Goal: Task Accomplishment & Management: Use online tool/utility

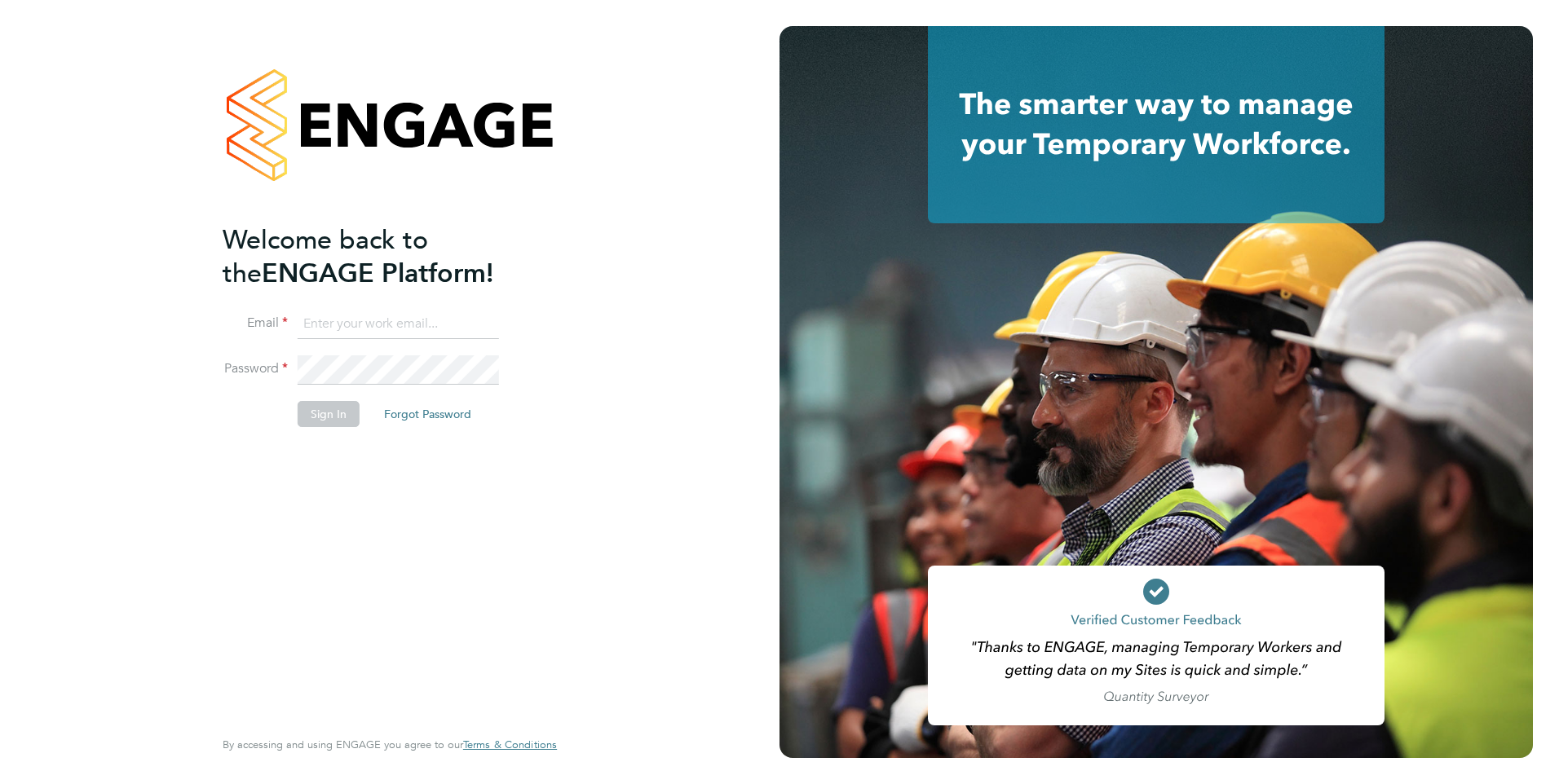
click at [376, 322] on input at bounding box center [398, 324] width 201 height 29
type input "catherine.rowland@prsjobs.com"
click at [334, 415] on button "Sign In" at bounding box center [328, 413] width 62 height 26
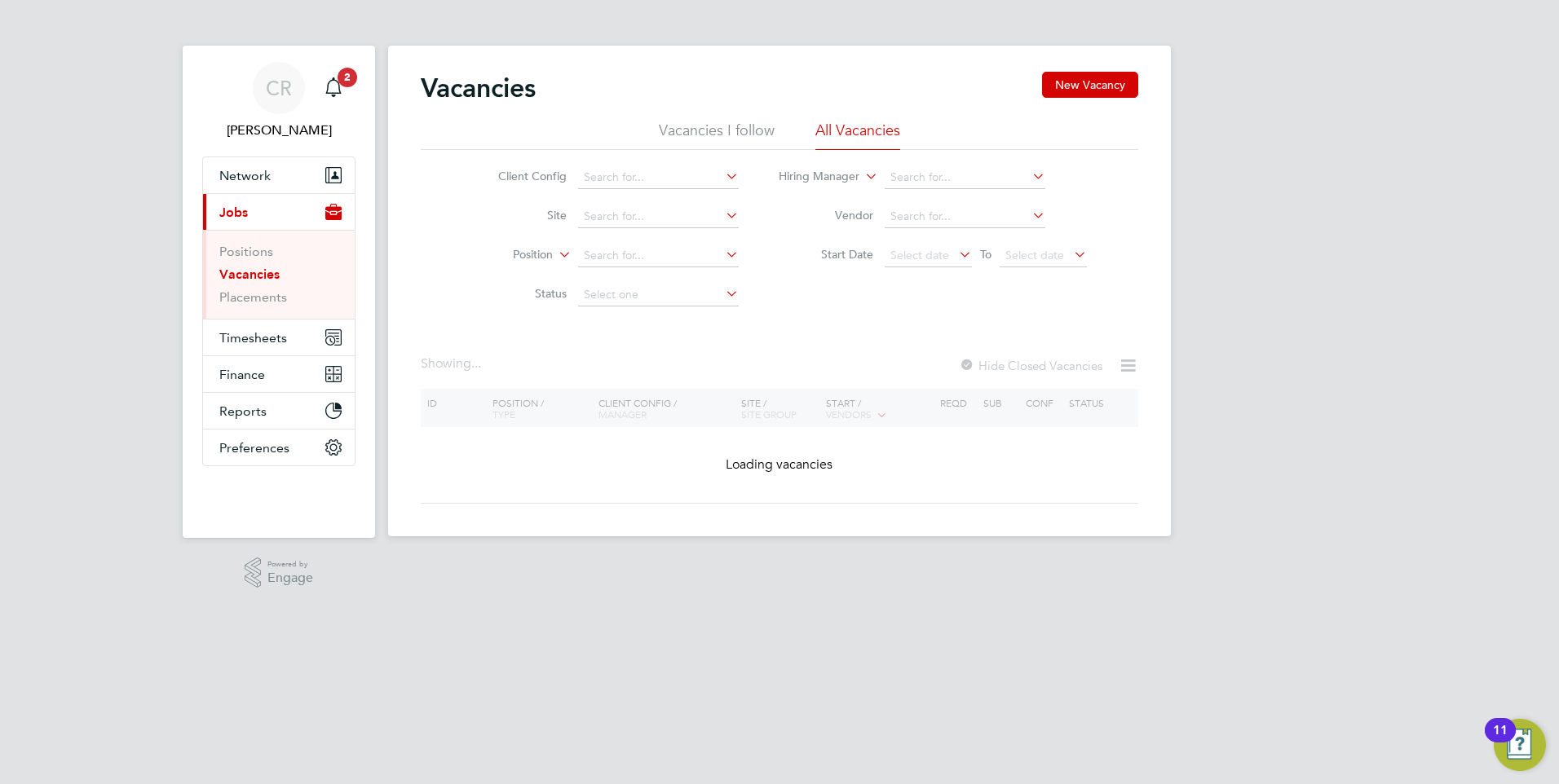
click at [235, 221] on button "Current page: Jobs" at bounding box center [278, 212] width 151 height 36
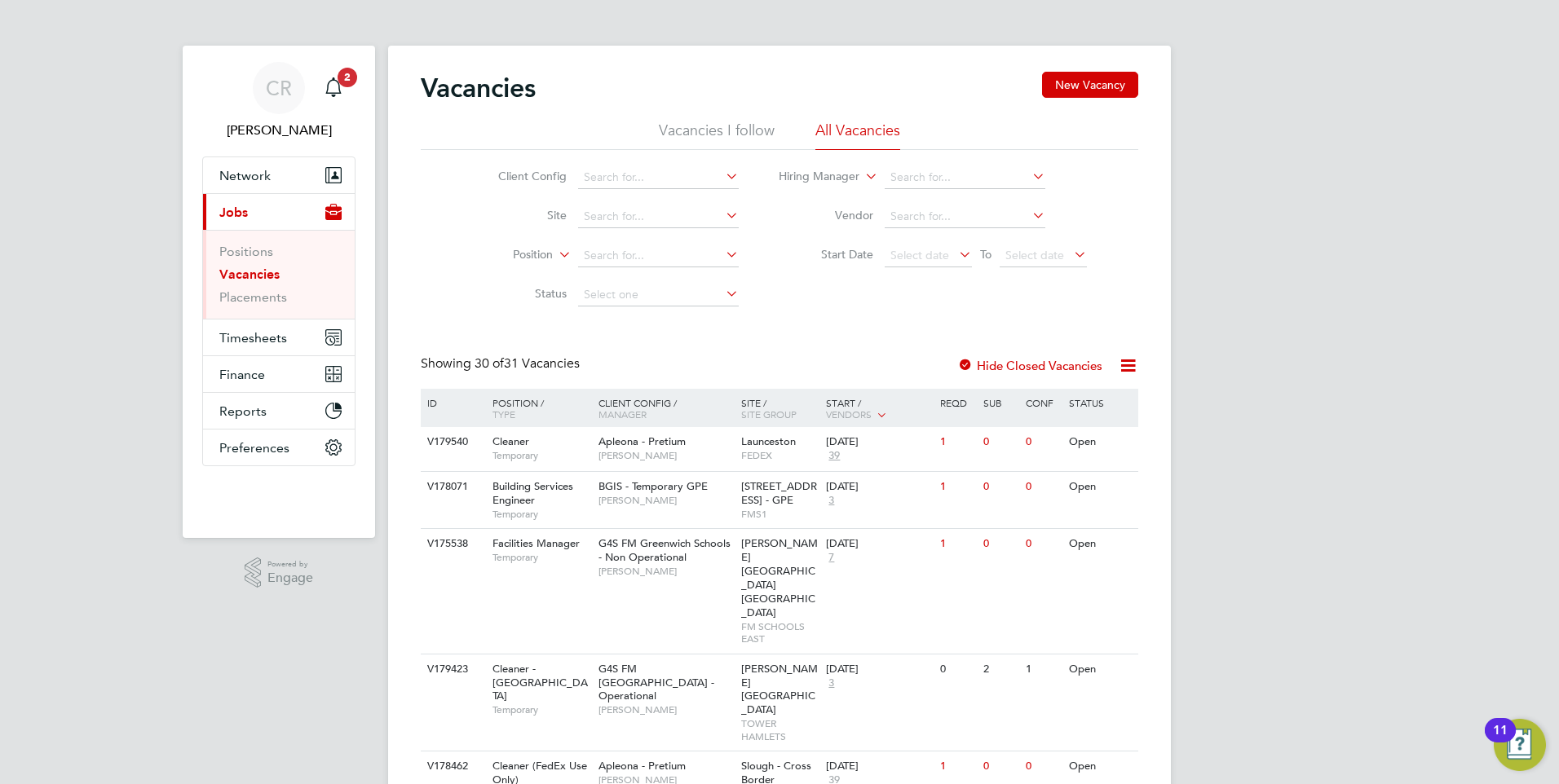
click at [618, 205] on li "Site" at bounding box center [606, 217] width 307 height 39
click at [615, 216] on input at bounding box center [658, 217] width 161 height 23
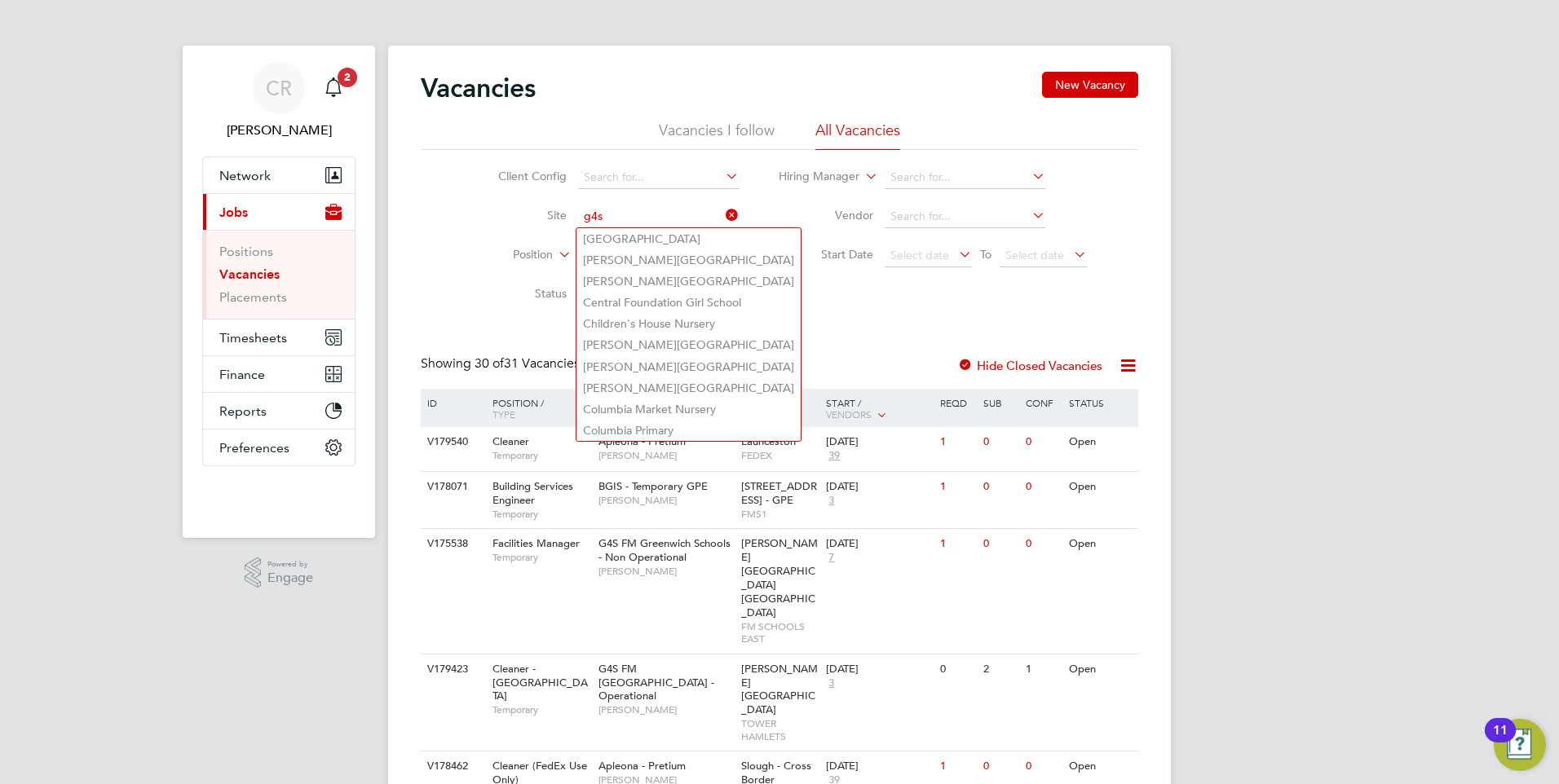
type input "g4s"
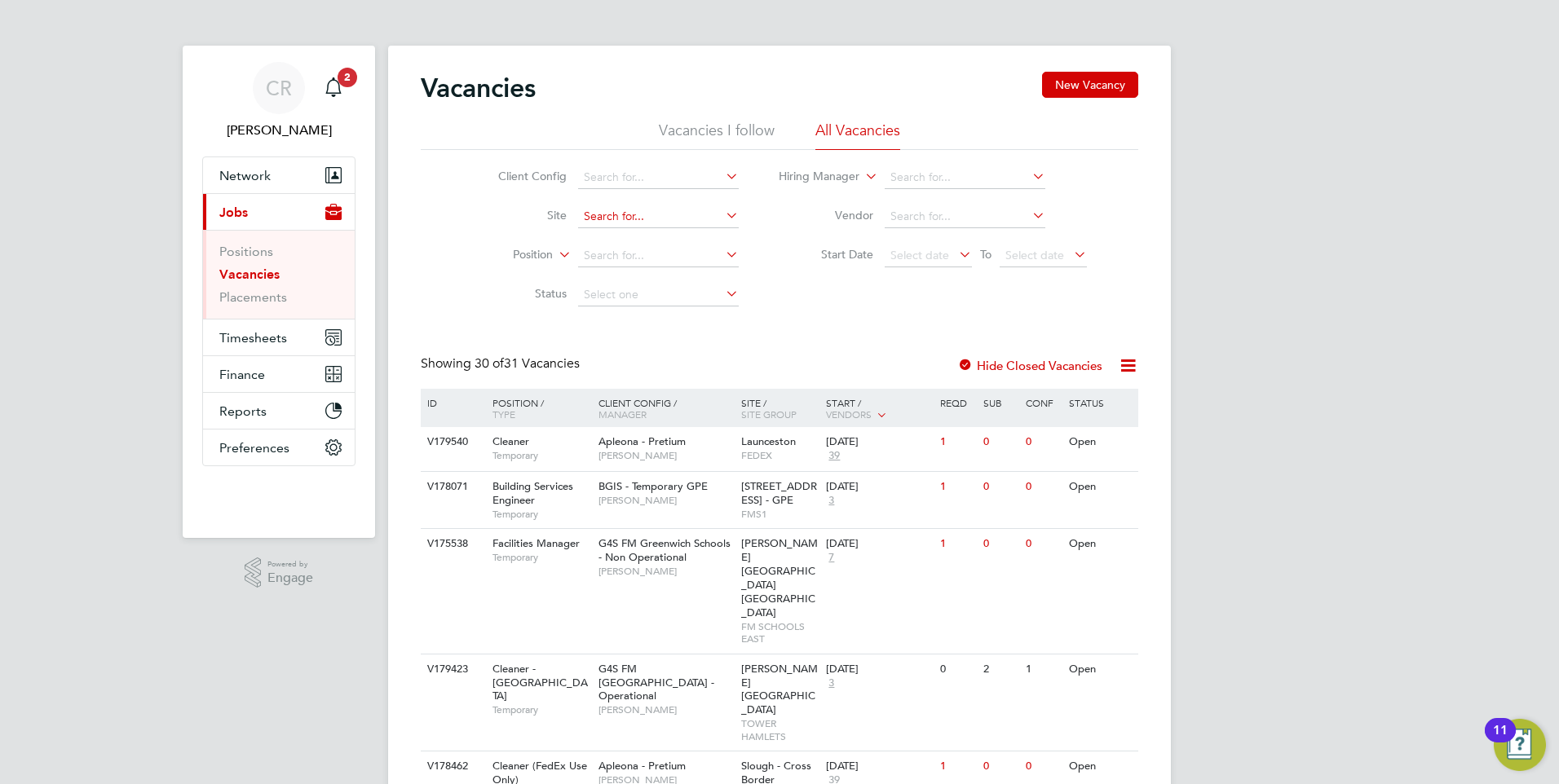
click at [632, 214] on input at bounding box center [658, 217] width 161 height 23
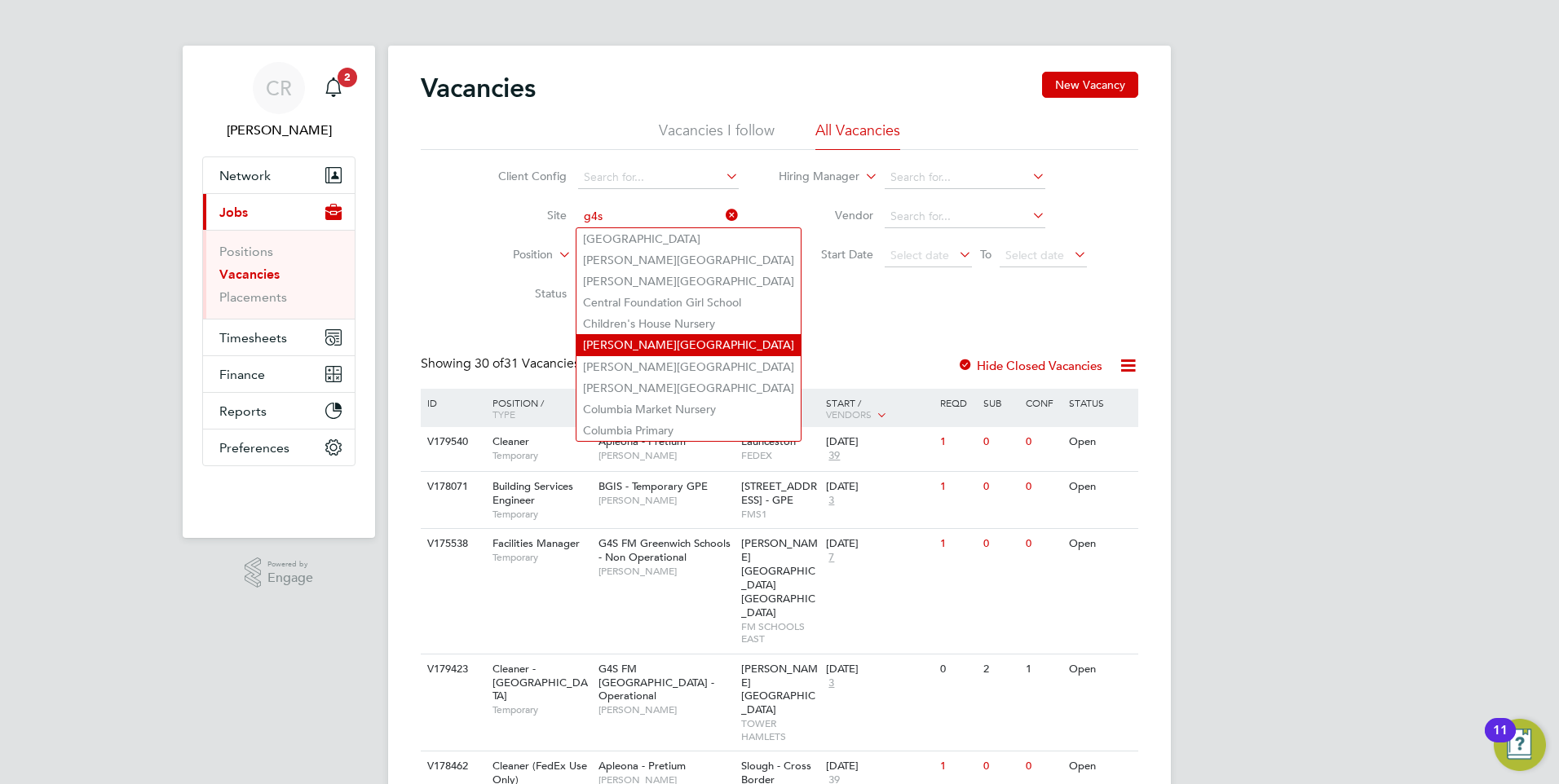
click at [634, 350] on li "[PERSON_NAME][GEOGRAPHIC_DATA]" at bounding box center [688, 344] width 224 height 21
type input "[PERSON_NAME][GEOGRAPHIC_DATA]"
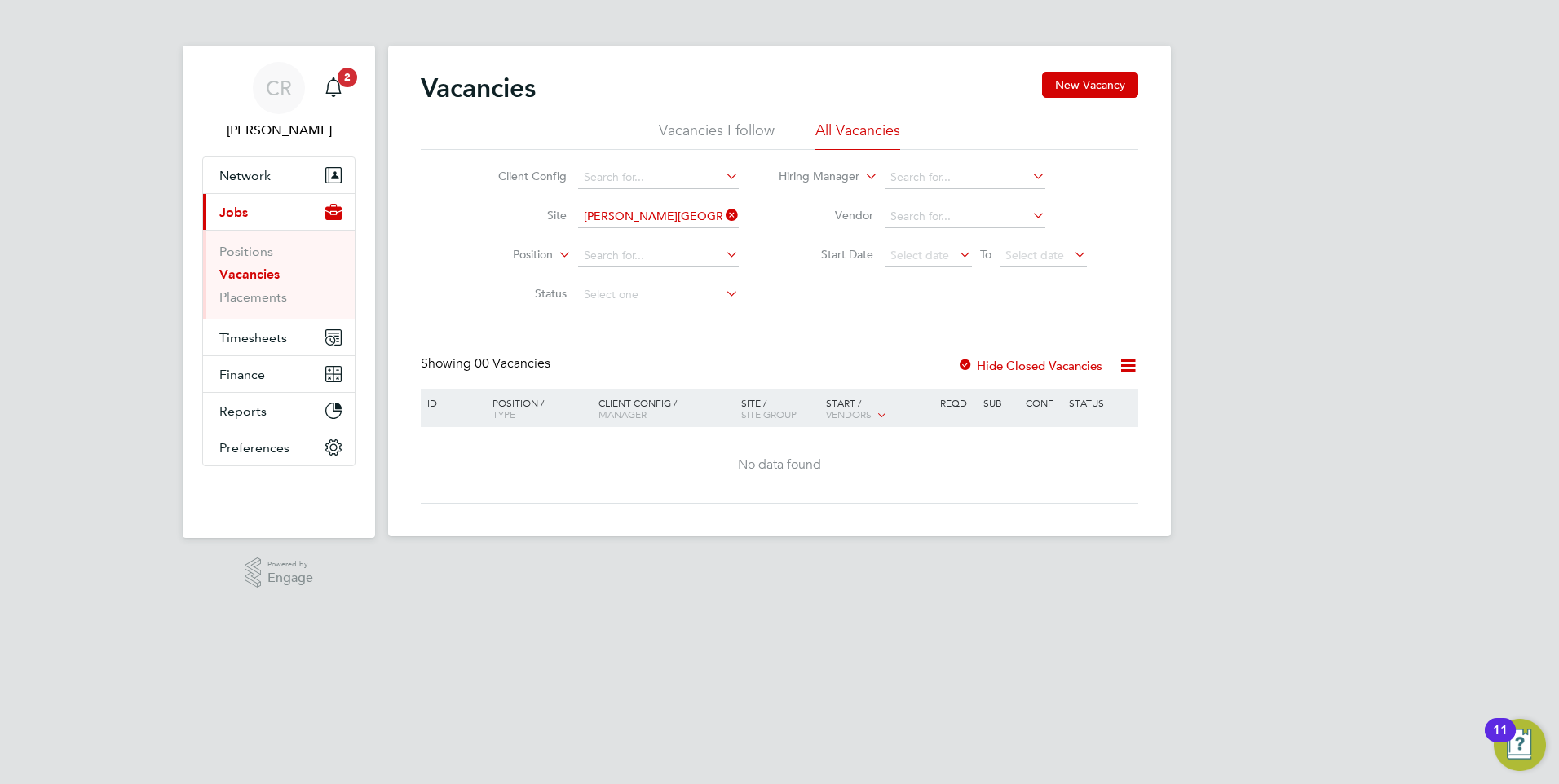
click at [723, 212] on icon at bounding box center [723, 215] width 0 height 23
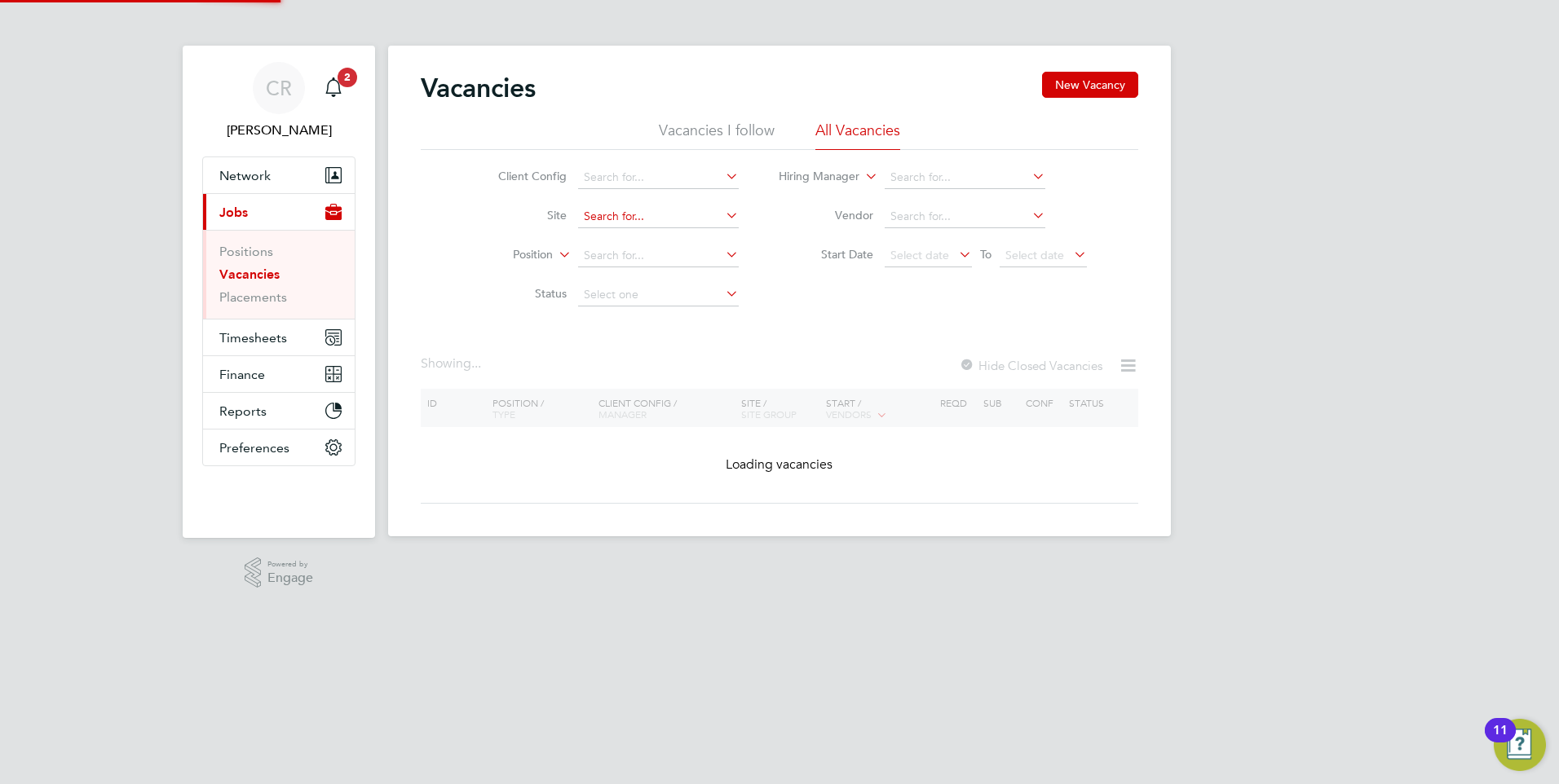
click at [677, 210] on input at bounding box center [658, 217] width 161 height 23
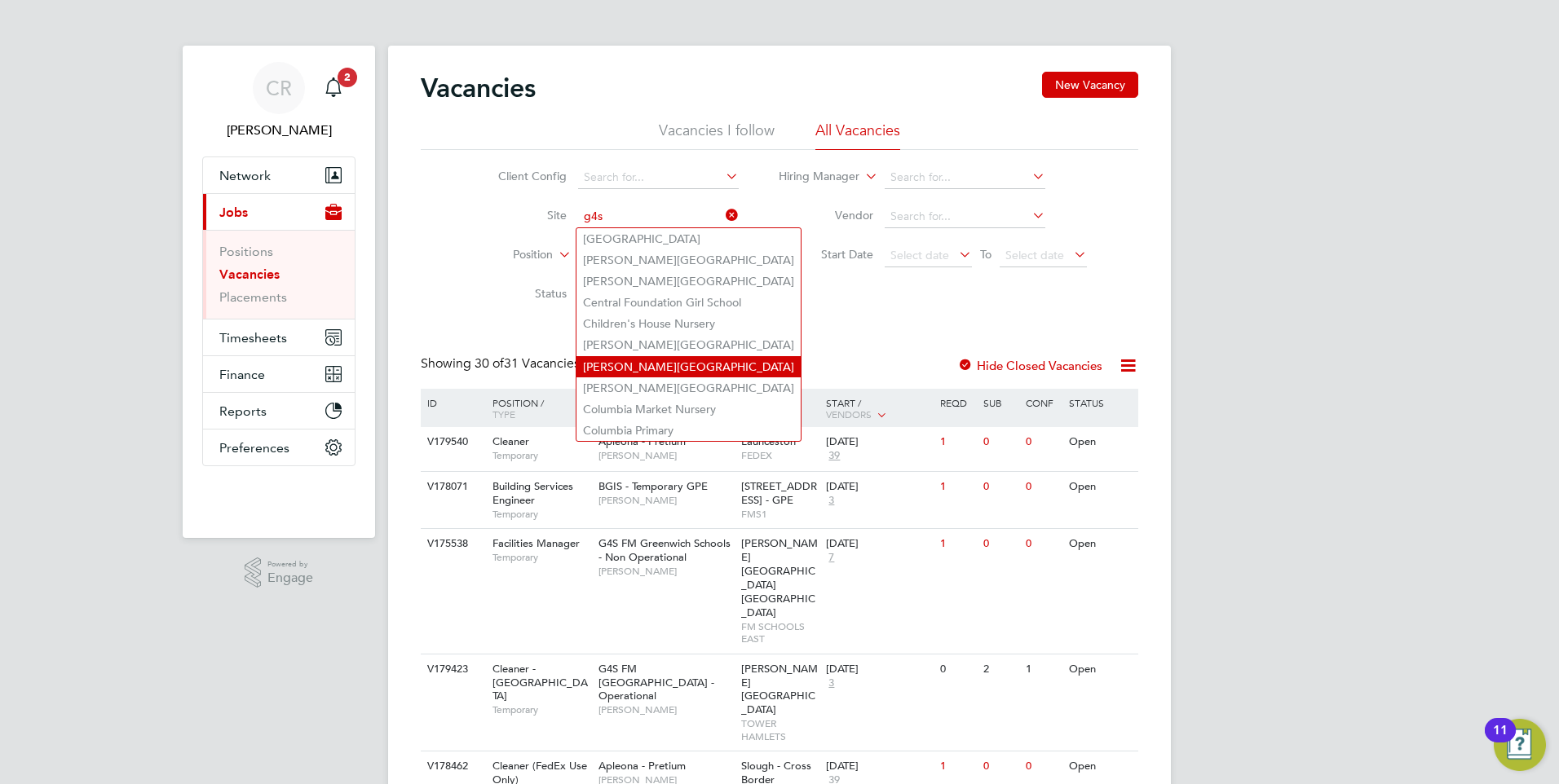
click at [614, 367] on li "[PERSON_NAME][GEOGRAPHIC_DATA]" at bounding box center [688, 366] width 224 height 21
type input "[PERSON_NAME][GEOGRAPHIC_DATA]"
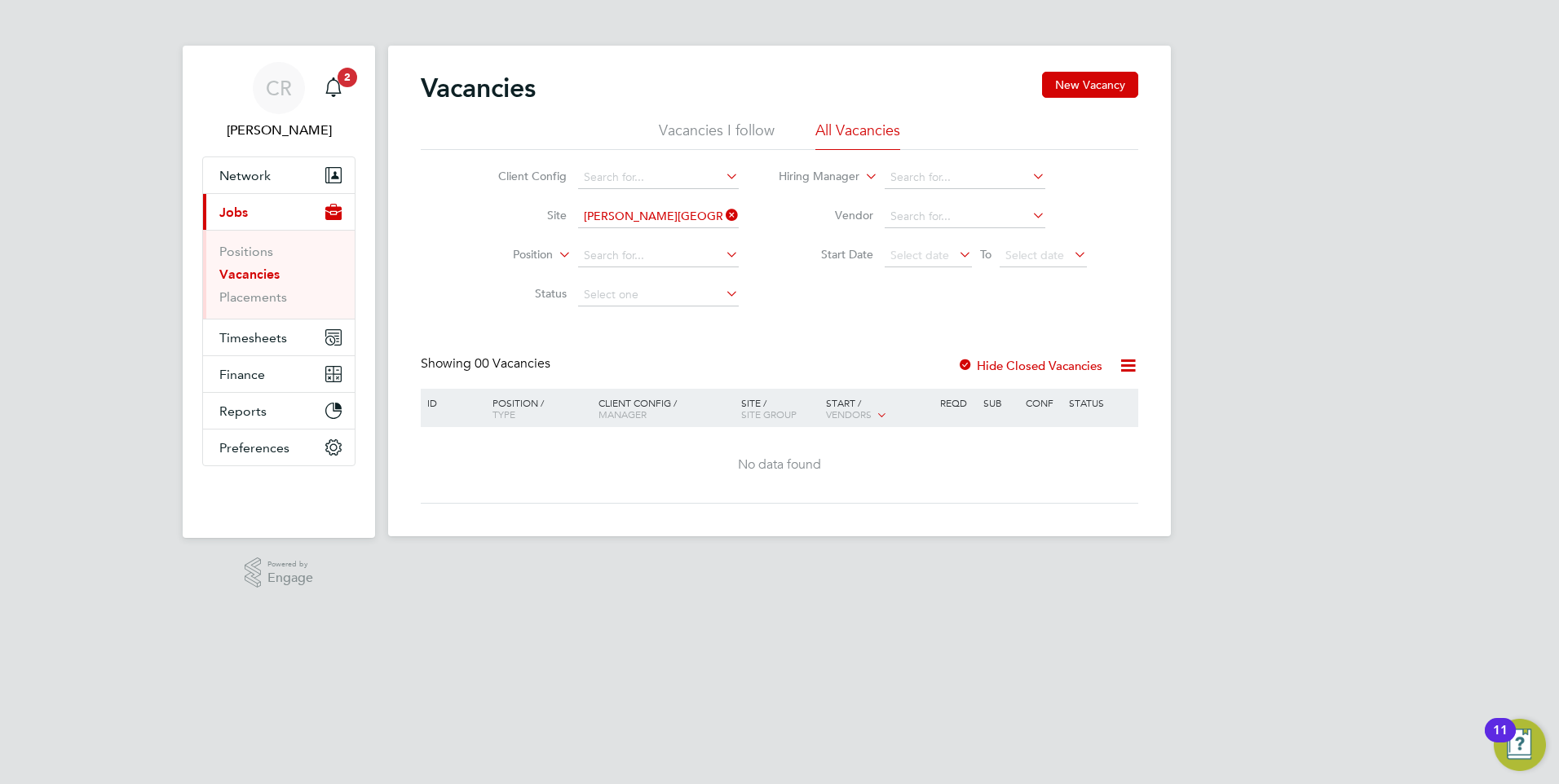
click at [965, 362] on div at bounding box center [965, 367] width 16 height 16
